Goal: Check status: Check status

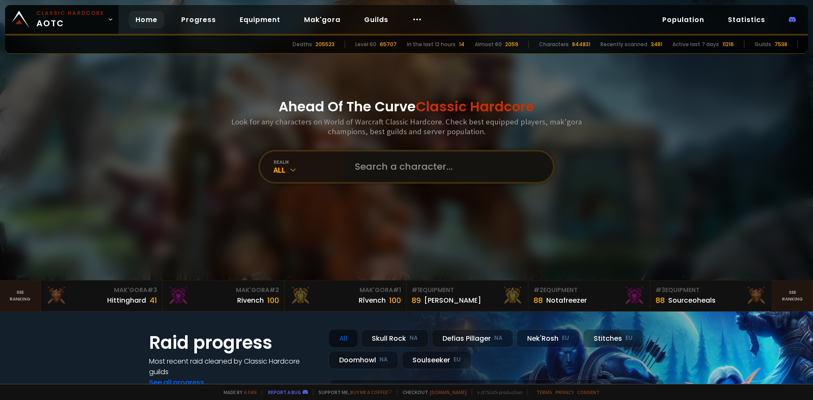
click at [418, 175] on input "text" at bounding box center [446, 167] width 193 height 30
type input "knxx"
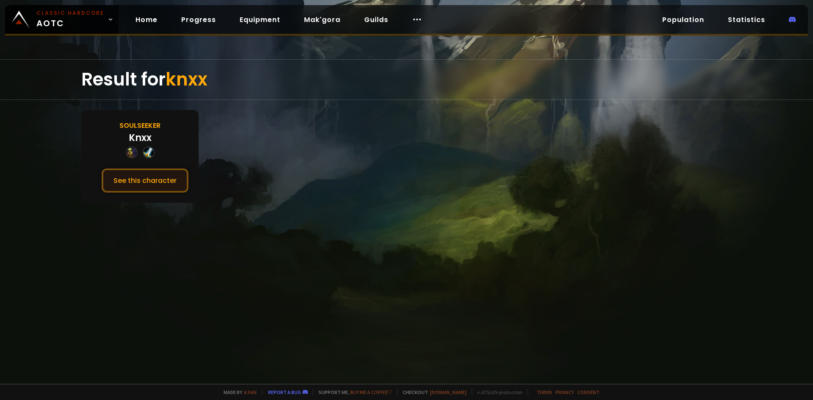
click at [158, 181] on button "See this character" at bounding box center [145, 181] width 87 height 24
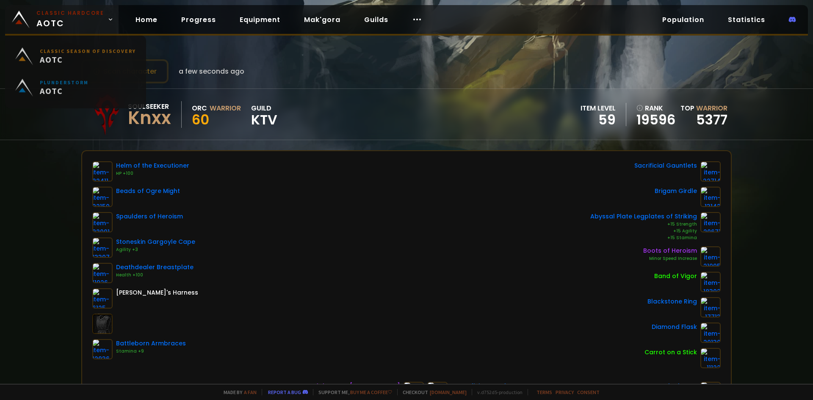
click at [53, 19] on span "Classic Hardcore AOTC" at bounding box center [70, 19] width 68 height 20
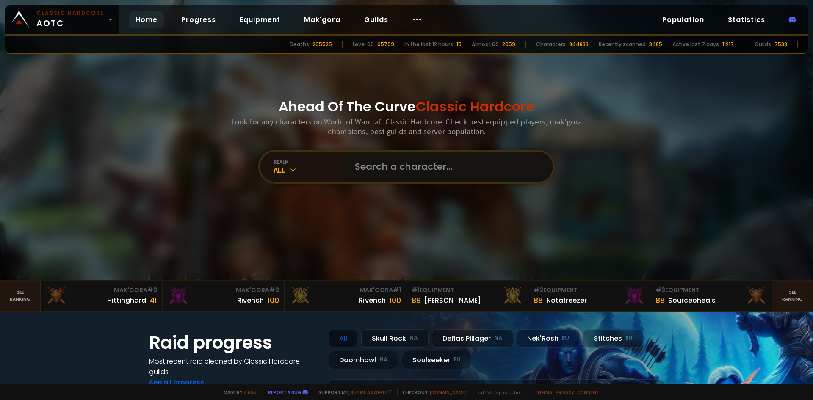
click at [383, 165] on input "text" at bounding box center [446, 167] width 193 height 30
type input "puregodx"
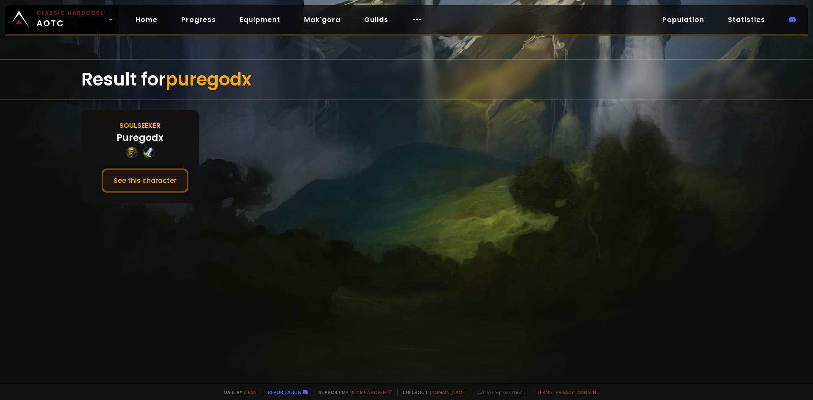
click at [178, 178] on button "See this character" at bounding box center [145, 181] width 87 height 24
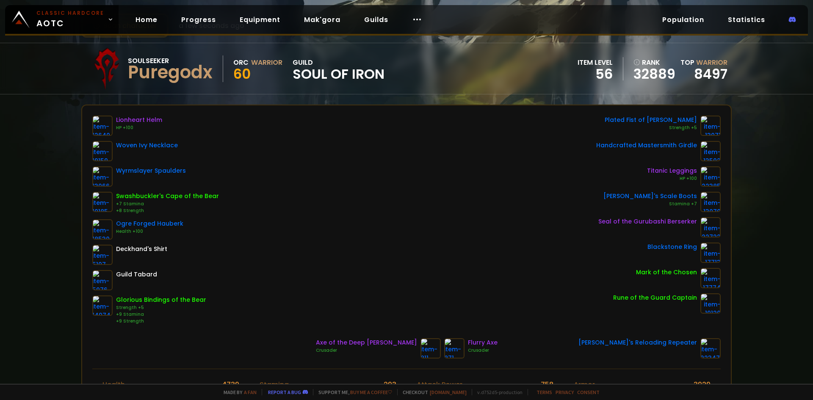
scroll to position [42, 0]
